Goal: Browse casually: Explore the website without a specific task or goal

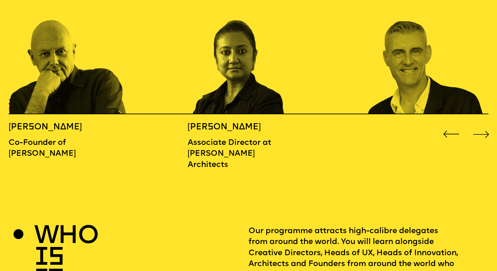
scroll to position [809, 0]
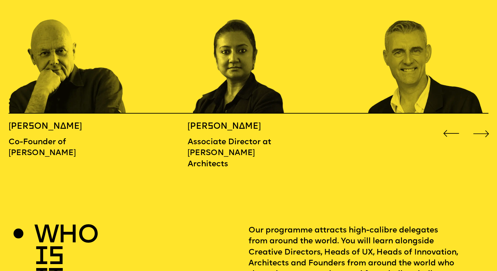
click at [481, 123] on div "Next slide" at bounding box center [482, 133] width 20 height 20
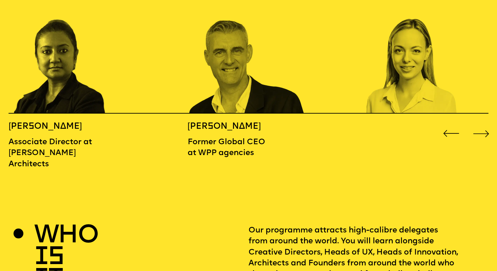
click at [481, 123] on div "Next slide" at bounding box center [482, 133] width 20 height 20
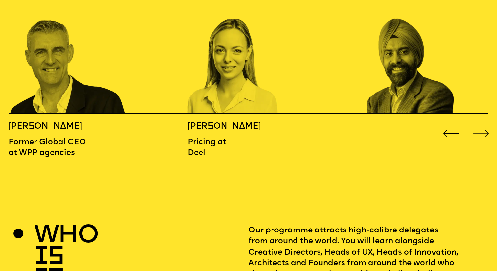
click at [481, 123] on div "Next slide" at bounding box center [482, 133] width 20 height 20
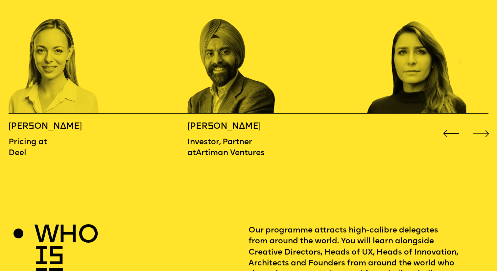
click at [481, 123] on div "Next slide" at bounding box center [482, 133] width 20 height 20
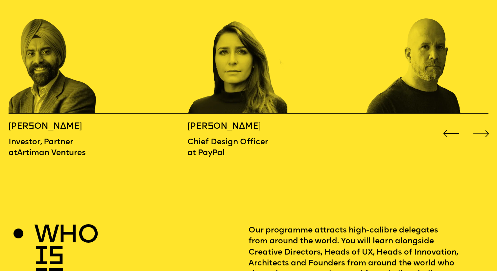
click at [481, 123] on div "Next slide" at bounding box center [482, 133] width 20 height 20
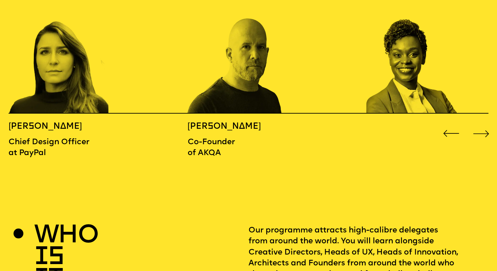
click at [481, 123] on div "Next slide" at bounding box center [482, 133] width 20 height 20
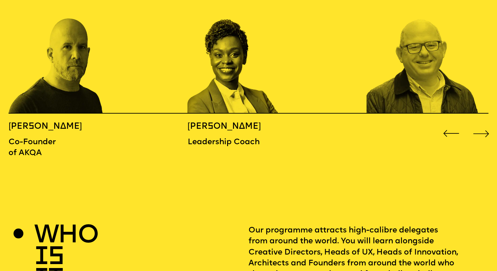
click at [481, 123] on div "Next slide" at bounding box center [482, 133] width 20 height 20
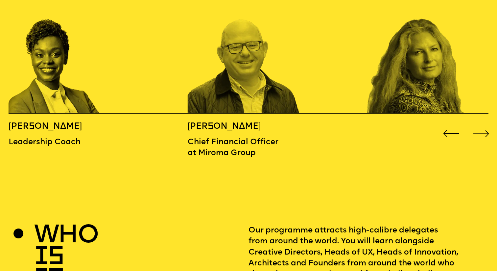
click at [481, 123] on div "Next slide" at bounding box center [482, 133] width 20 height 20
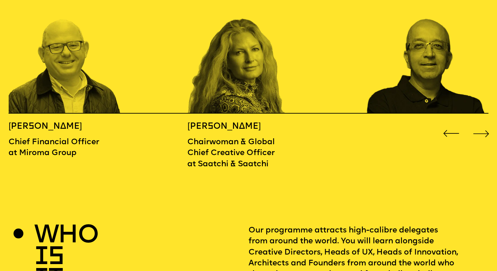
click at [481, 123] on div "Next slide" at bounding box center [482, 133] width 20 height 20
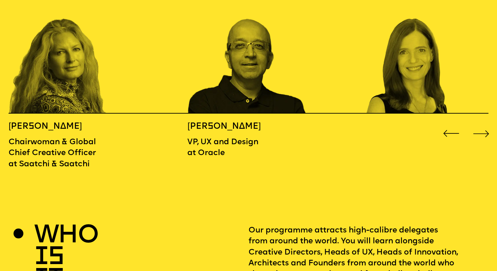
click at [481, 123] on div "Next slide" at bounding box center [482, 133] width 20 height 20
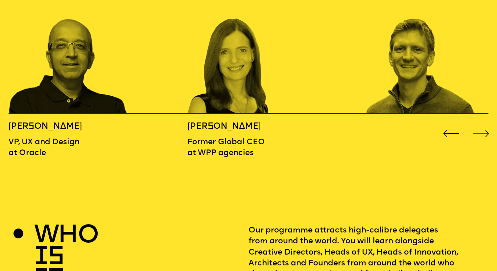
click at [481, 123] on div "Next slide" at bounding box center [482, 133] width 20 height 20
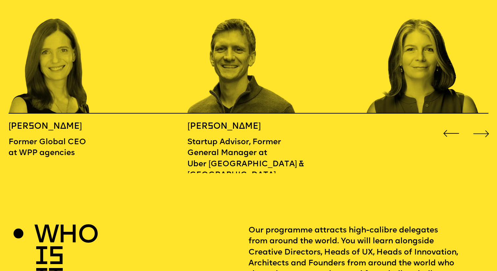
click at [481, 123] on div "Next slide" at bounding box center [482, 133] width 20 height 20
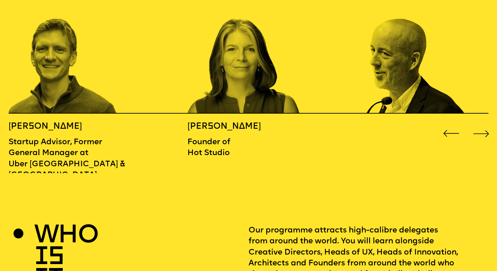
click at [481, 123] on div "Next slide" at bounding box center [482, 133] width 20 height 20
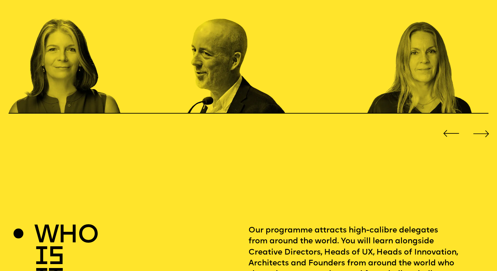
click at [481, 123] on div "Next slide" at bounding box center [482, 133] width 20 height 20
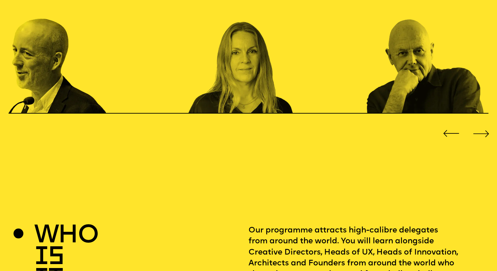
click at [481, 123] on div "Next slide" at bounding box center [482, 133] width 20 height 20
